Goal: Find specific page/section: Find specific page/section

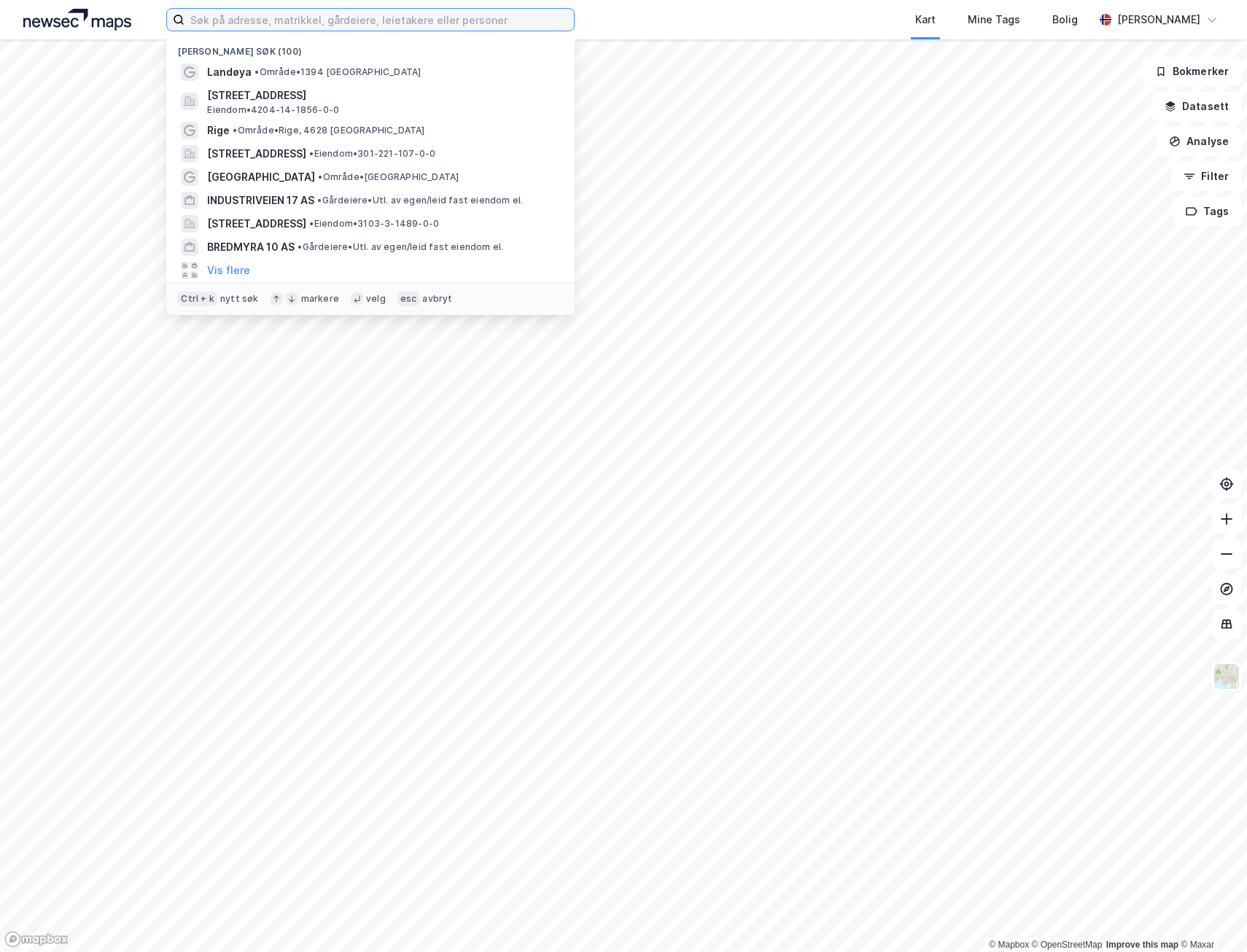
click at [288, 20] on input at bounding box center [379, 20] width 389 height 22
type input "N"
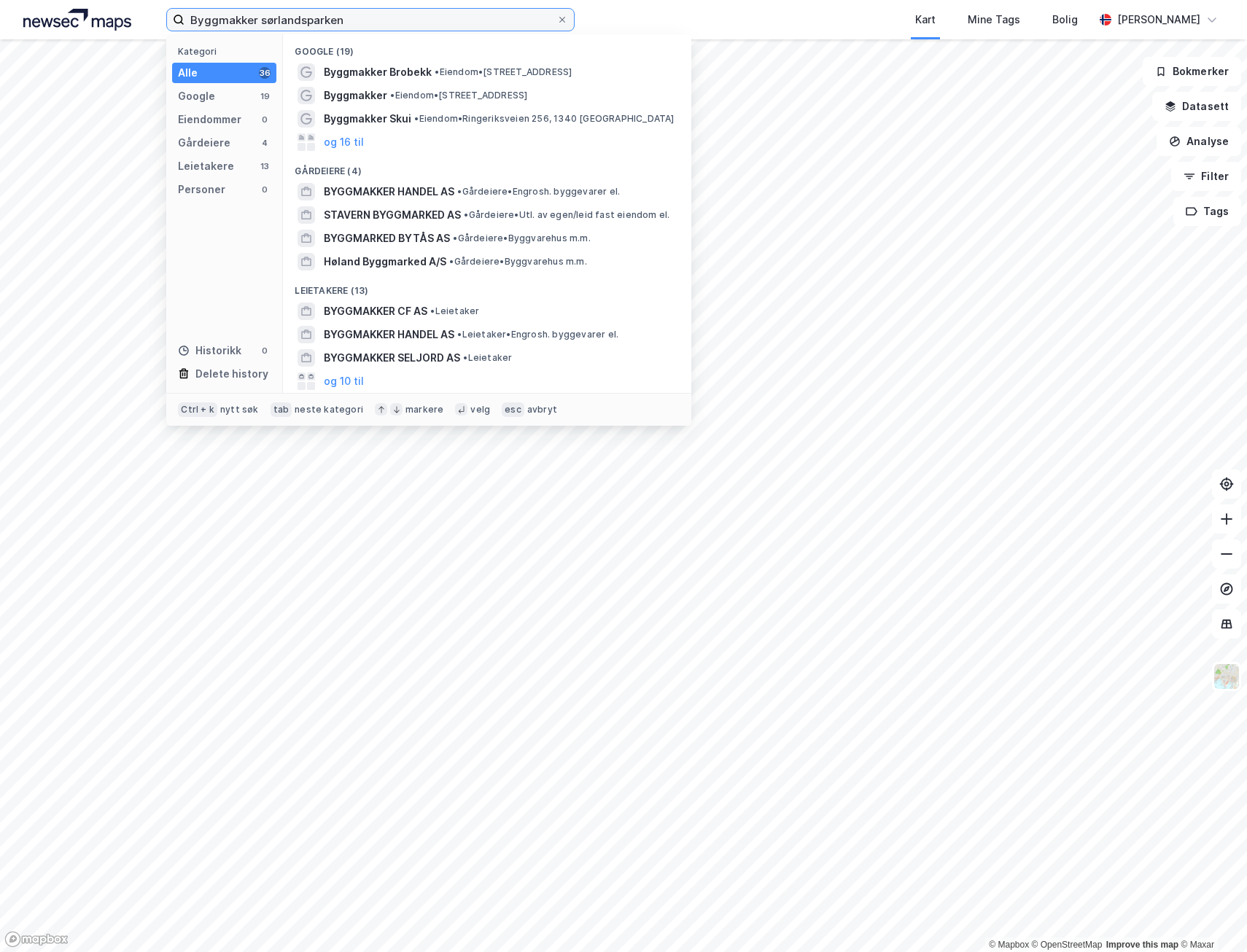
type input "Byggmakker sørlandsparken"
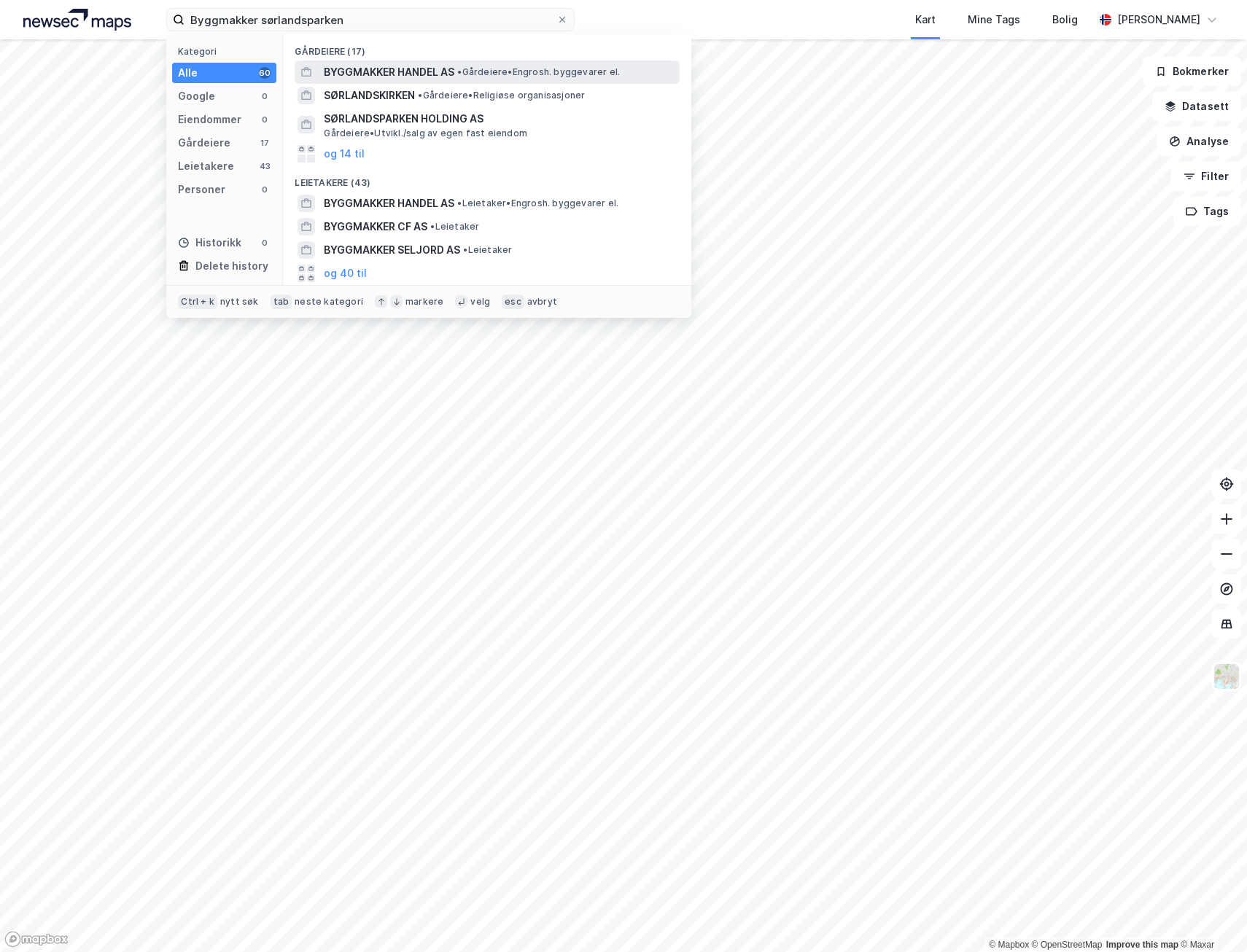
click at [400, 67] on span "BYGGMAKKER HANDEL AS" at bounding box center [389, 73] width 131 height 18
